Goal: Transaction & Acquisition: Purchase product/service

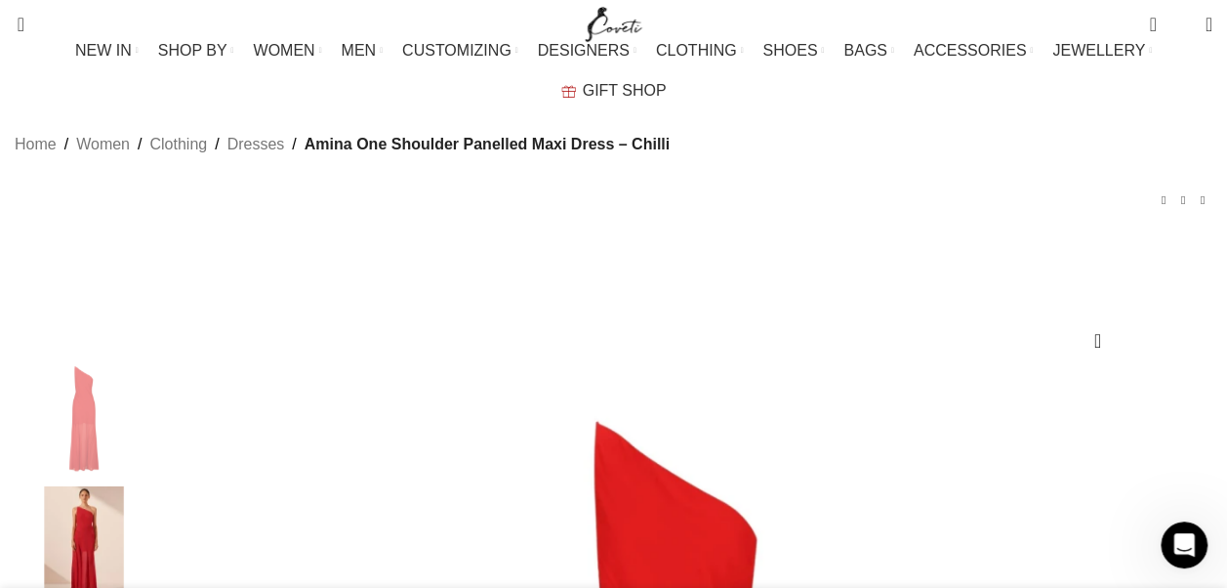
scroll to position [0, 616]
click at [968, 178] on div "Home Women Clothing Dresses Amina One Shoulder Panelled Maxi Dress – Chilli [PE…" at bounding box center [614, 188] width 1198 height 108
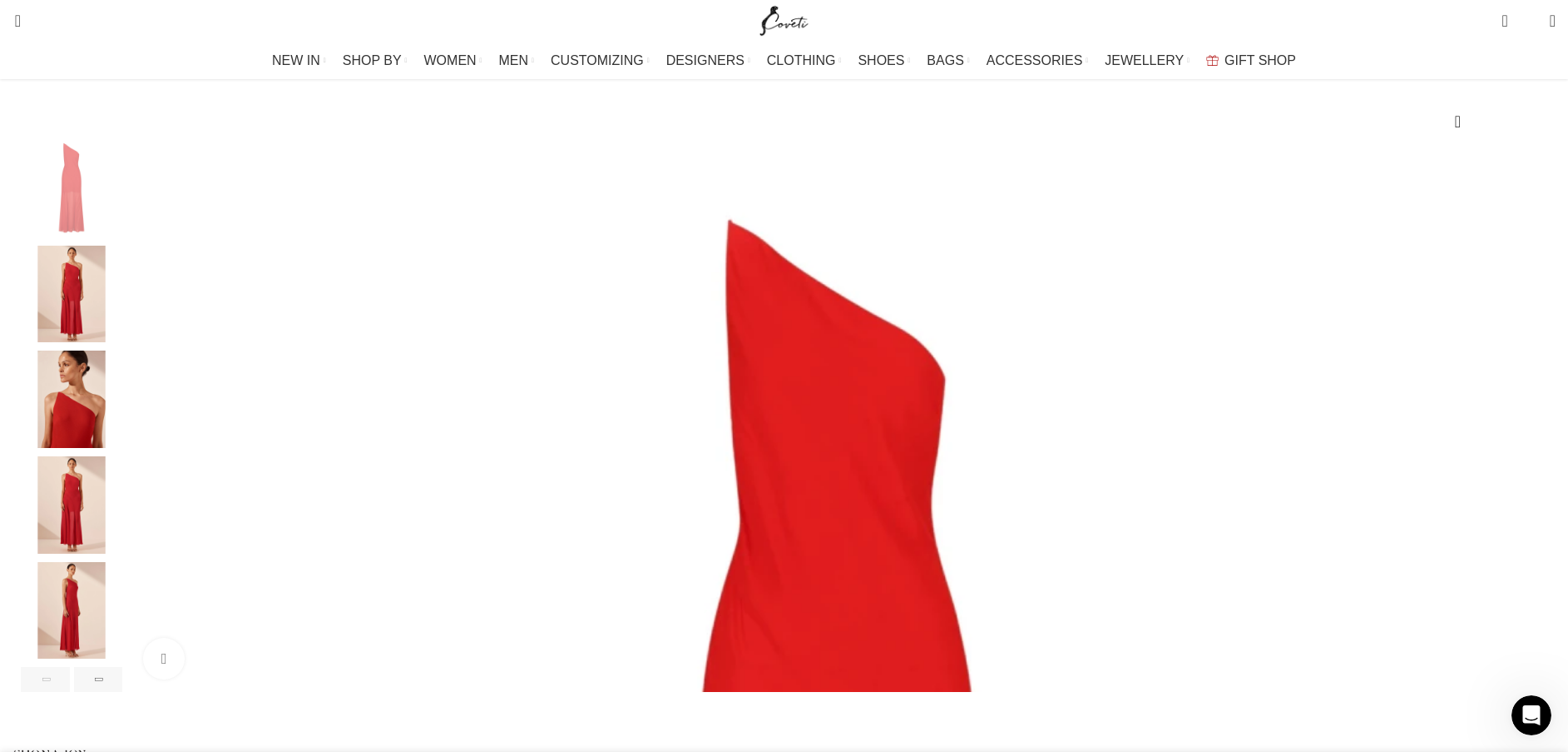
scroll to position [0, 1401]
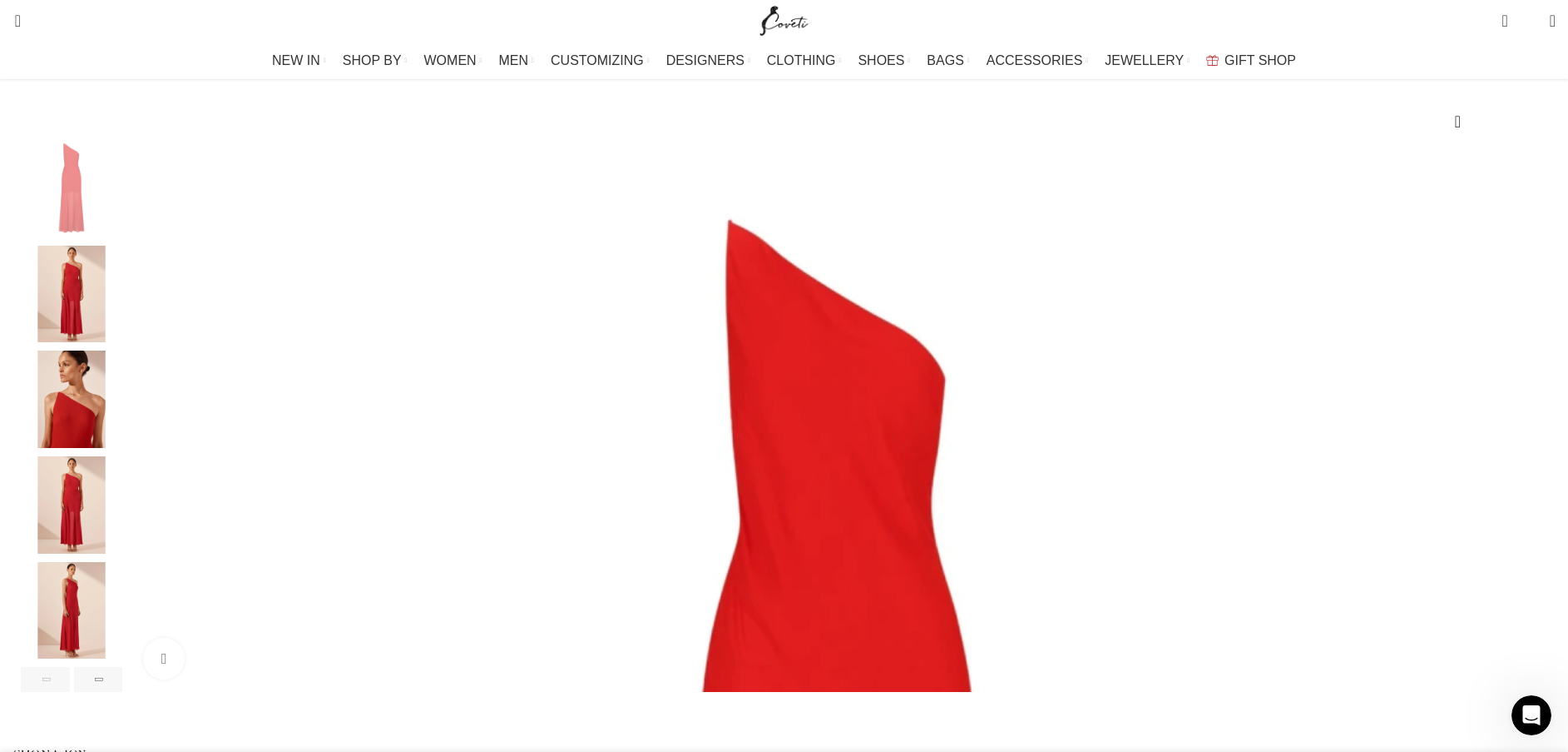
drag, startPoint x: 968, startPoint y: 157, endPoint x: 1059, endPoint y: 239, distance: 122.5
copy h1 "Amina One Shoulder Panelled Maxi Dress – Chilli"
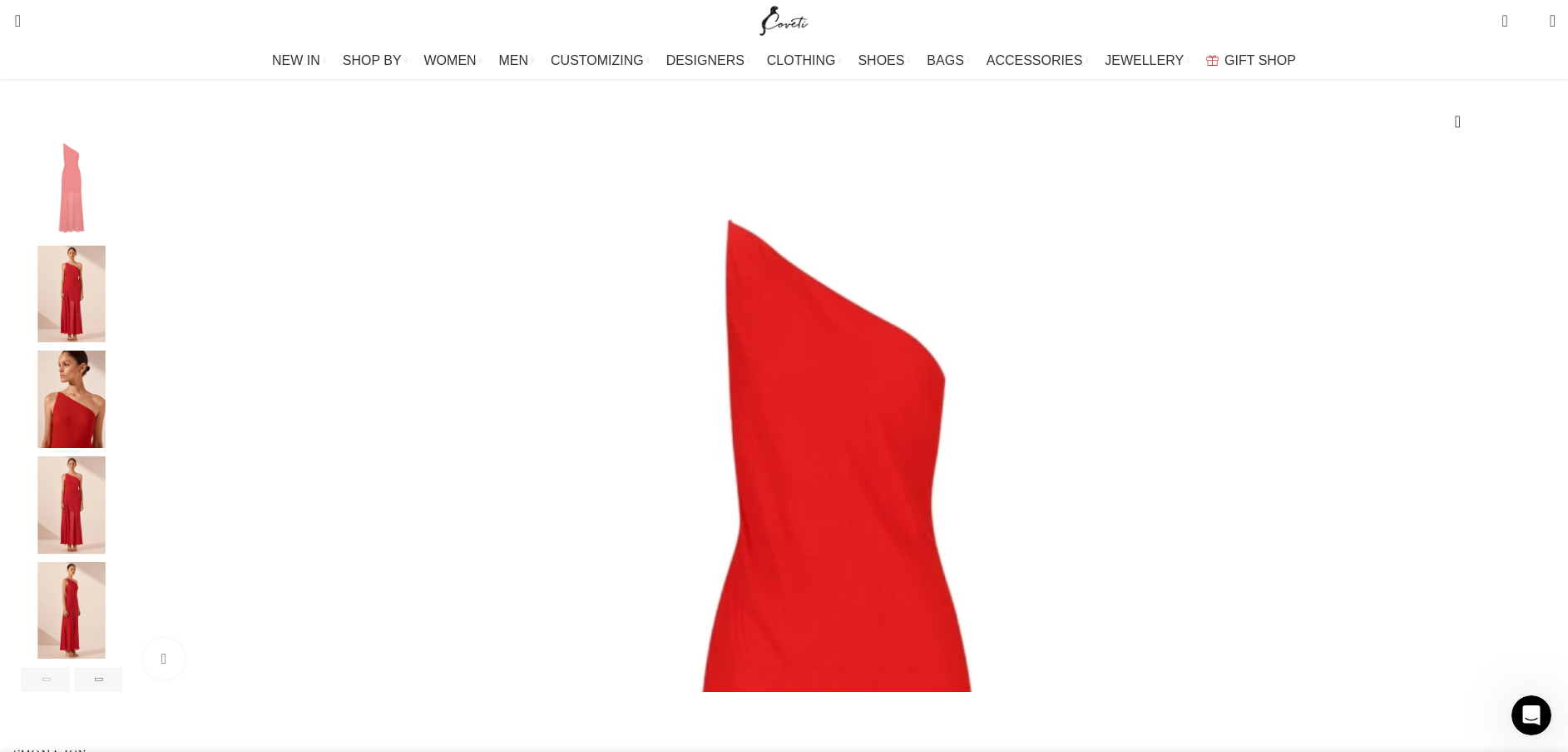
click at [123, 316] on img "2 / 7" at bounding box center [71, 294] width 101 height 97
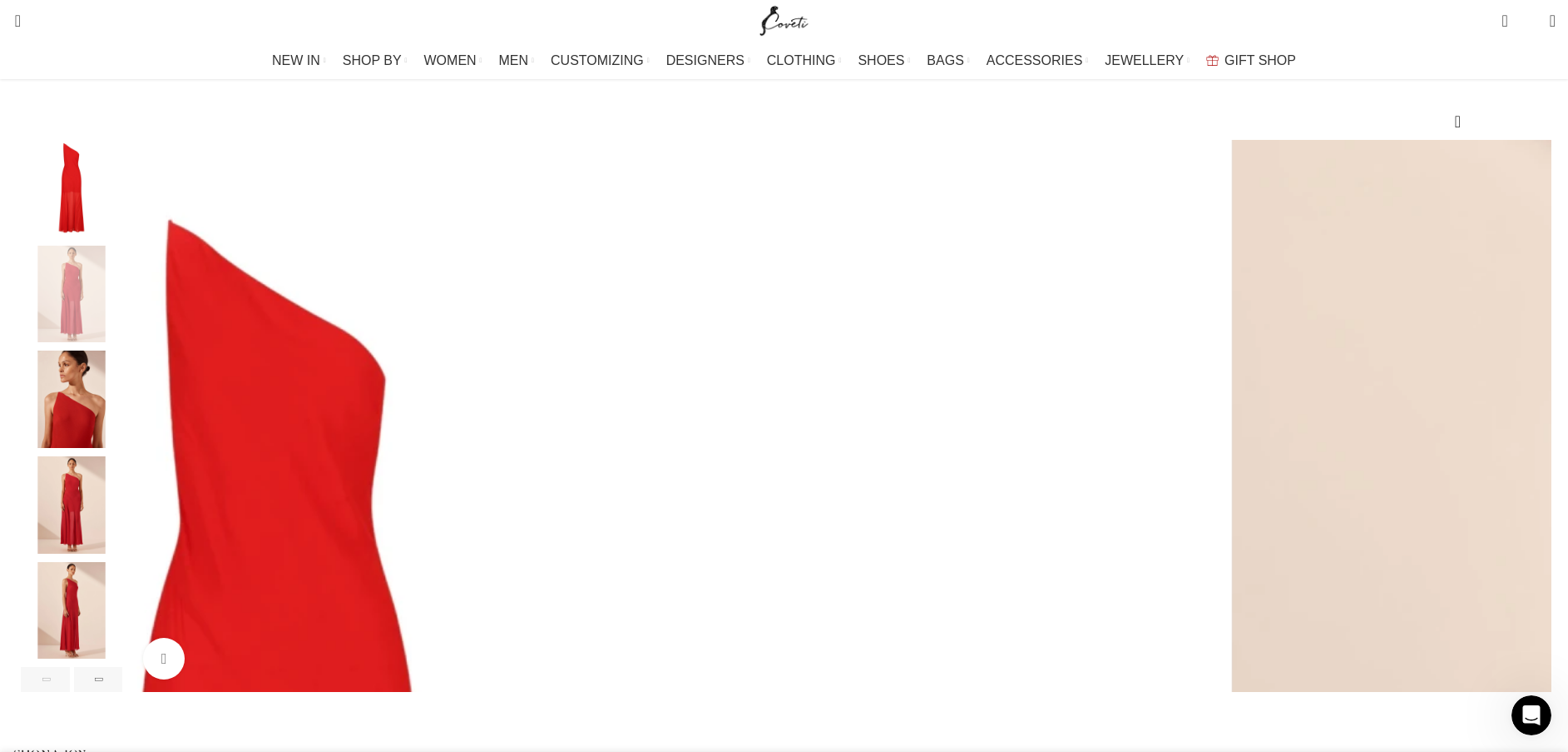
scroll to position [0, 2101]
click at [123, 441] on img "3 / 7" at bounding box center [71, 399] width 101 height 97
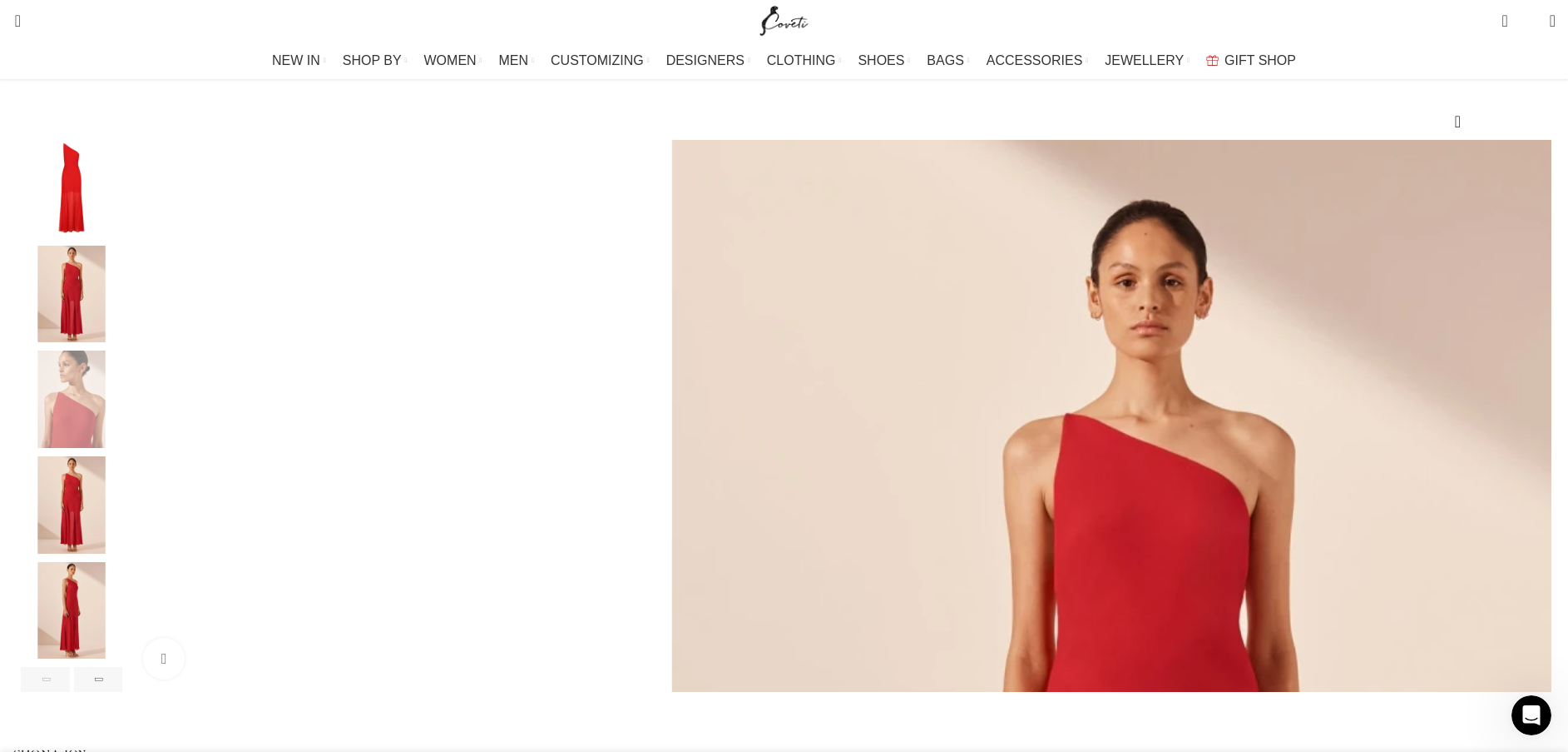
scroll to position [0, 2277]
click at [123, 500] on img "4 / 7" at bounding box center [71, 505] width 101 height 97
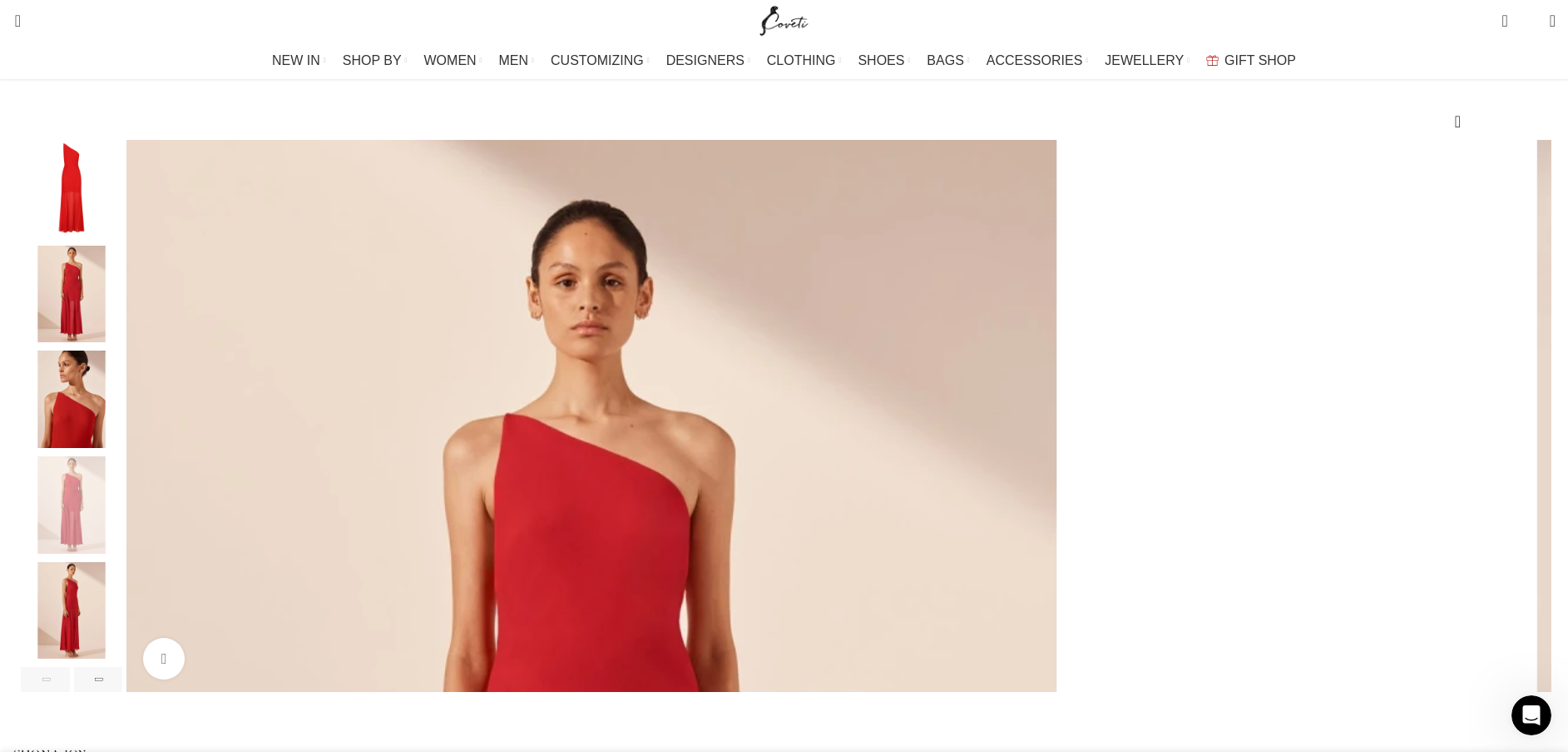
click at [123, 500] on img "5 / 7" at bounding box center [71, 610] width 101 height 97
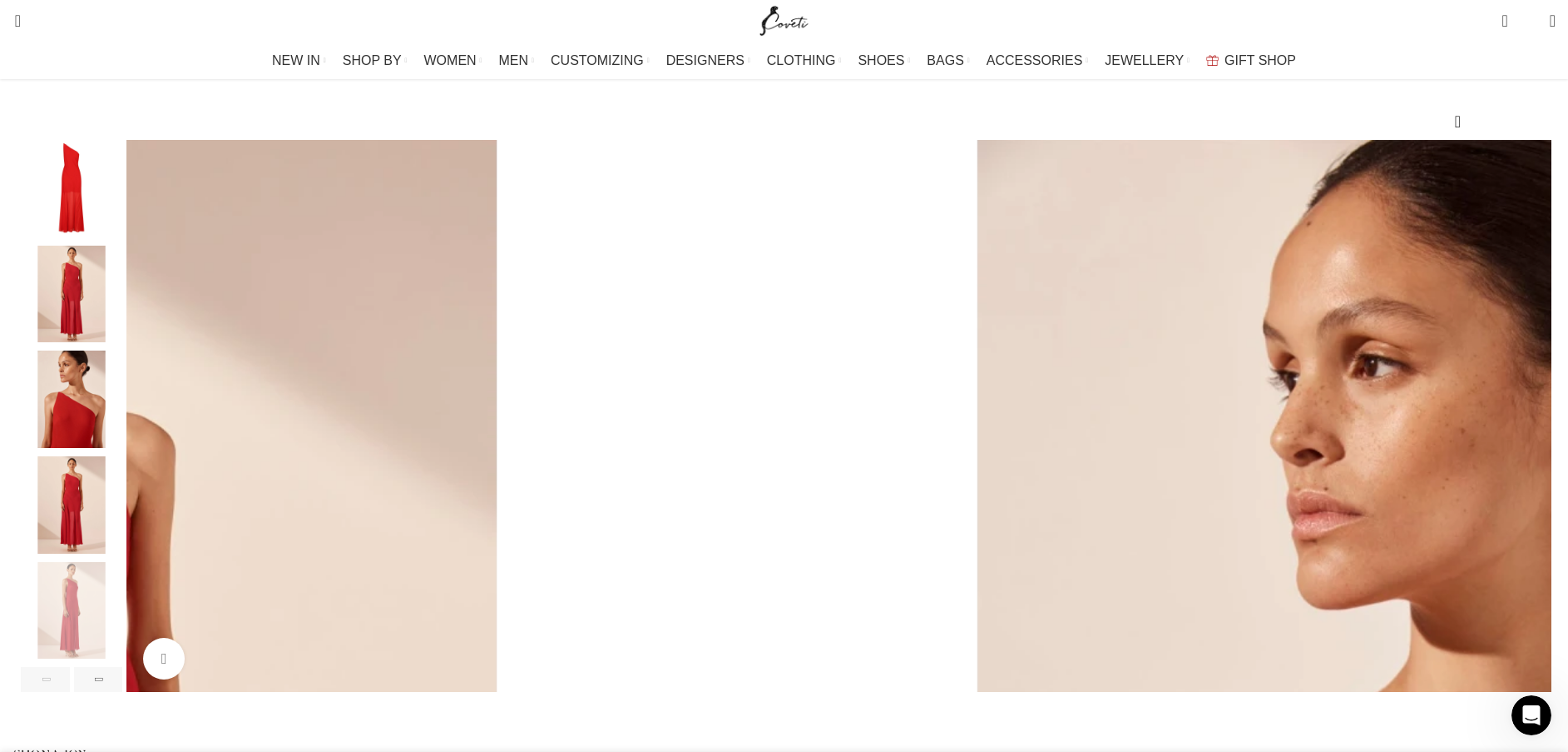
scroll to position [0, 2452]
click at [123, 500] on img "4 / 7" at bounding box center [71, 505] width 101 height 97
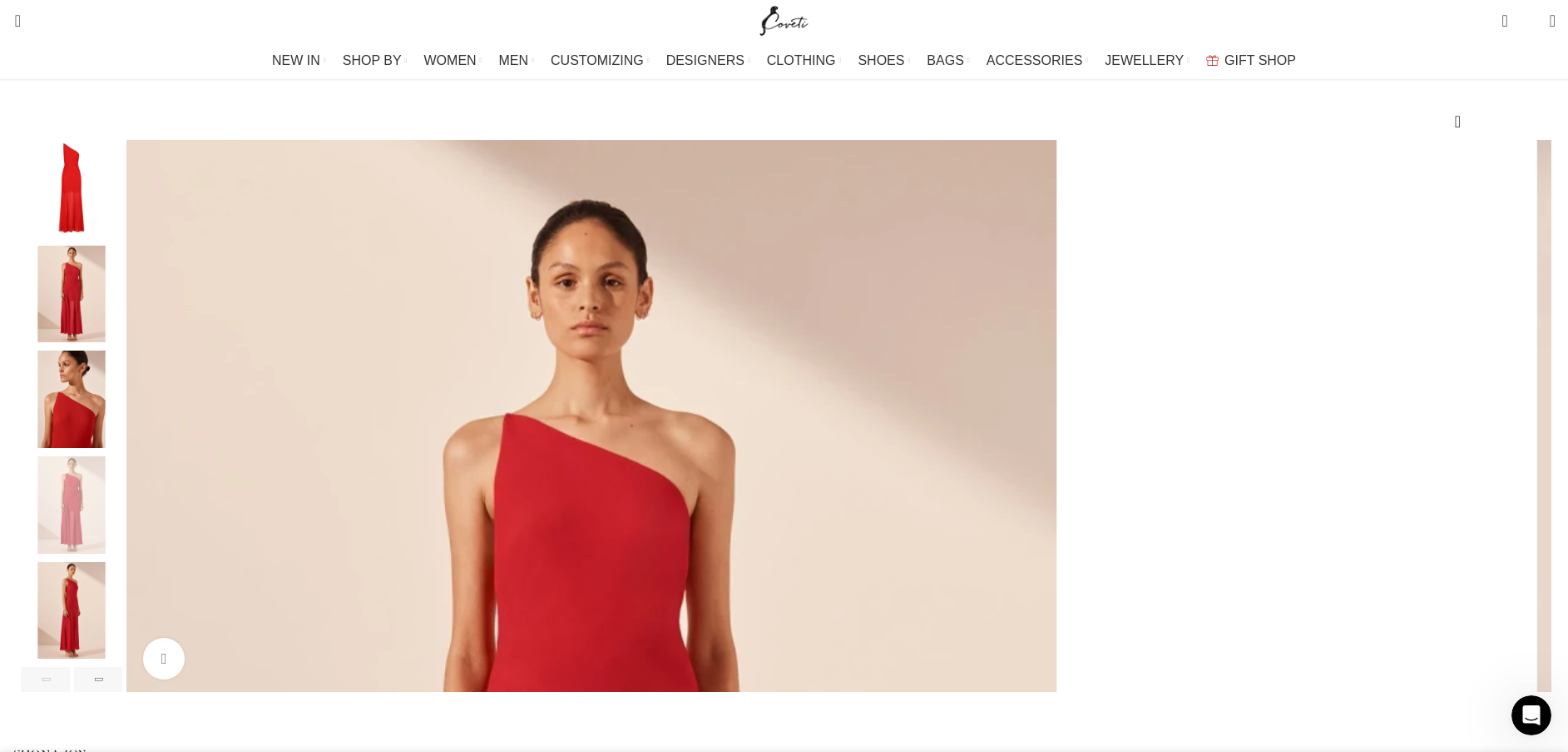
click at [123, 315] on img "2 / 7" at bounding box center [71, 294] width 101 height 97
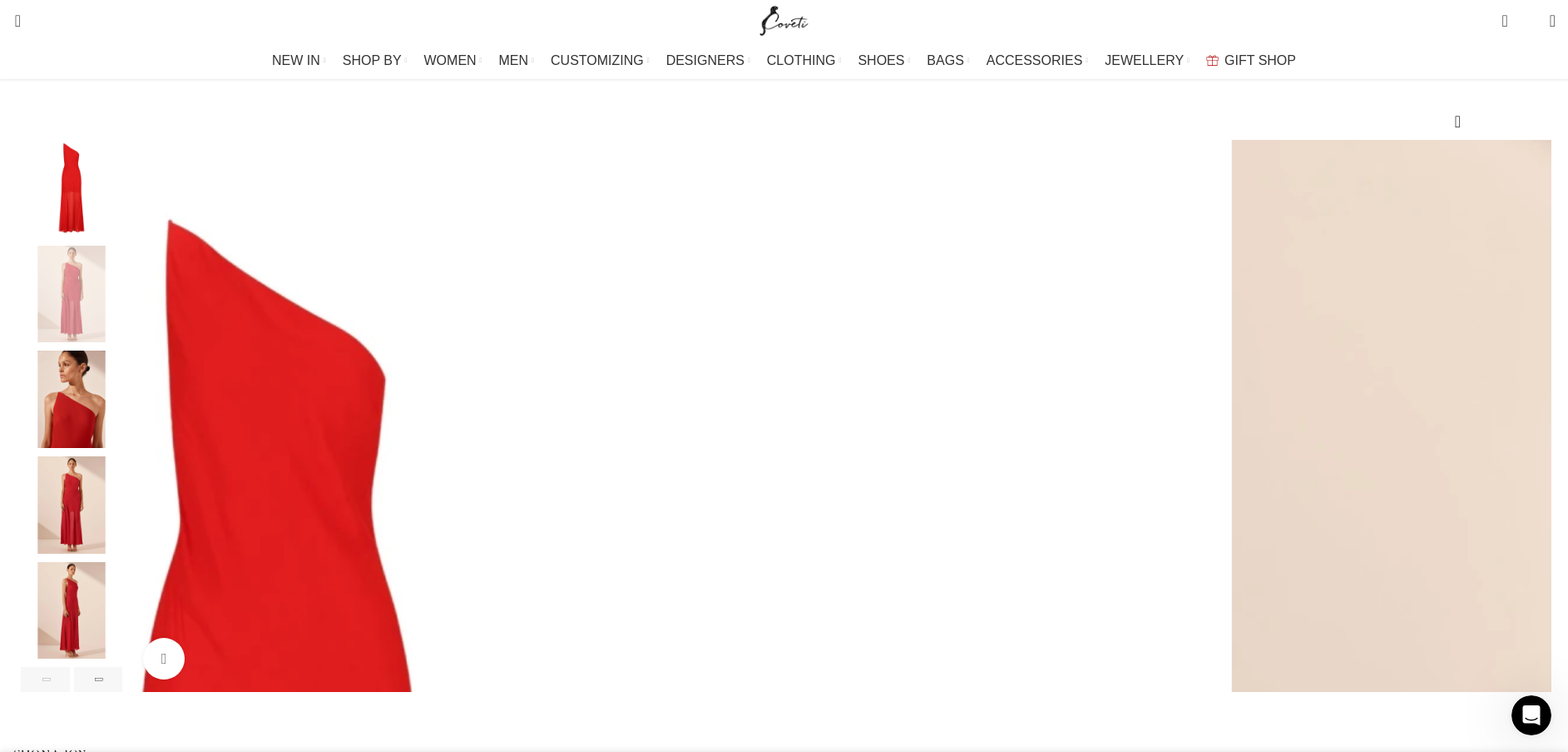
scroll to position [0, 2627]
click at [123, 500] on img "4 / 7" at bounding box center [71, 505] width 101 height 97
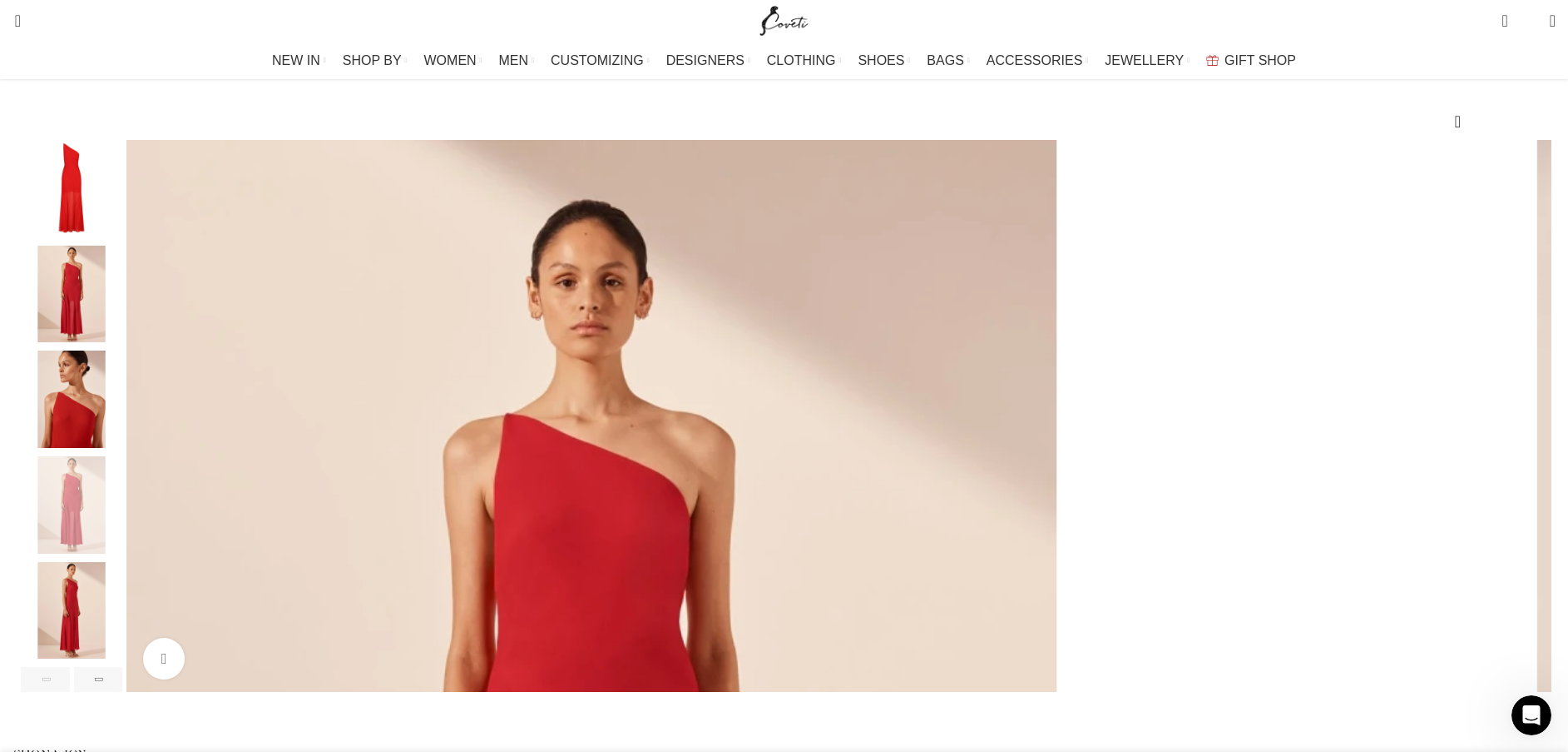
scroll to position [0, 2802]
